Goal: Navigation & Orientation: Find specific page/section

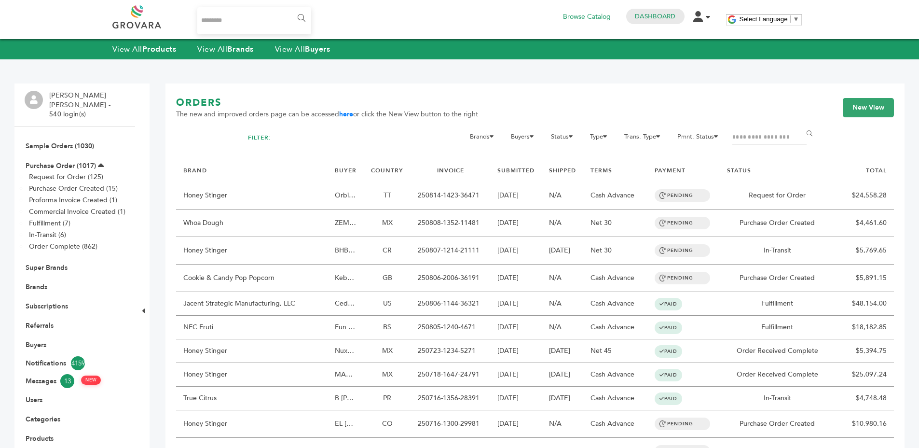
click at [31, 277] on li "Brands" at bounding box center [75, 286] width 100 height 19
click at [32, 282] on link "Brands" at bounding box center [37, 286] width 22 height 9
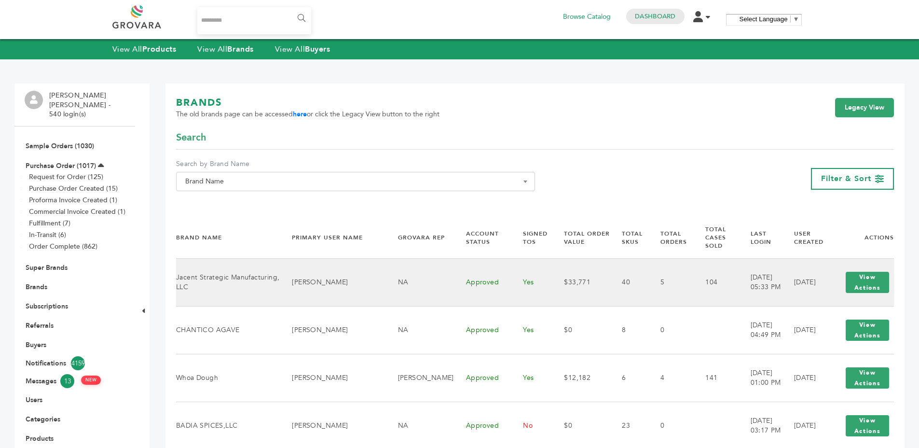
scroll to position [148, 0]
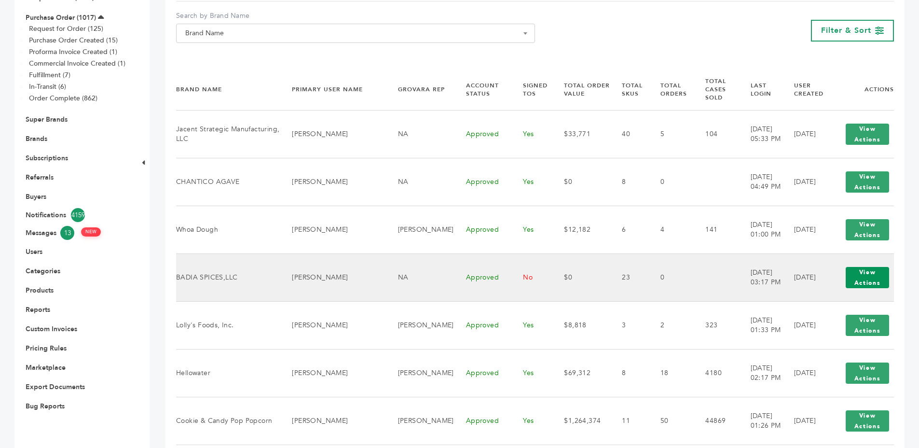
click at [855, 272] on button "View Actions" at bounding box center [867, 277] width 43 height 21
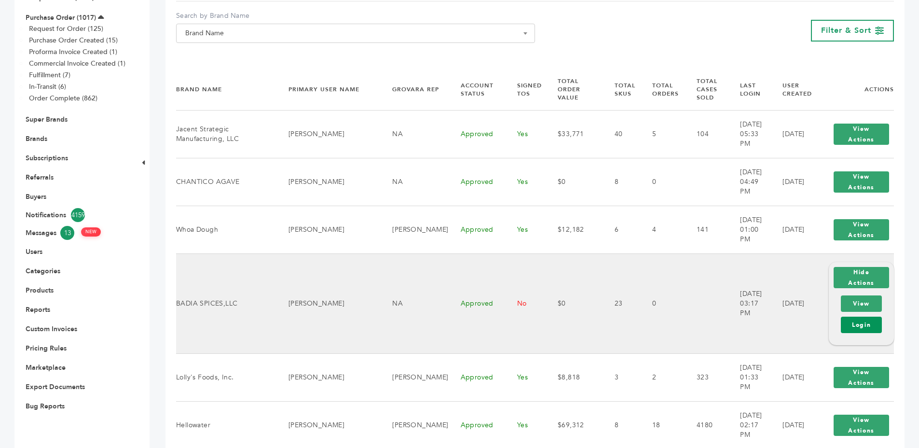
click at [863, 316] on link "Login" at bounding box center [861, 324] width 41 height 16
